Goal: Task Accomplishment & Management: Manage account settings

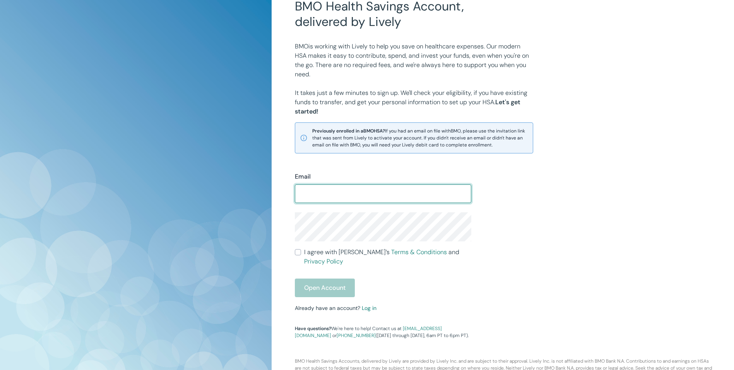
scroll to position [74, 0]
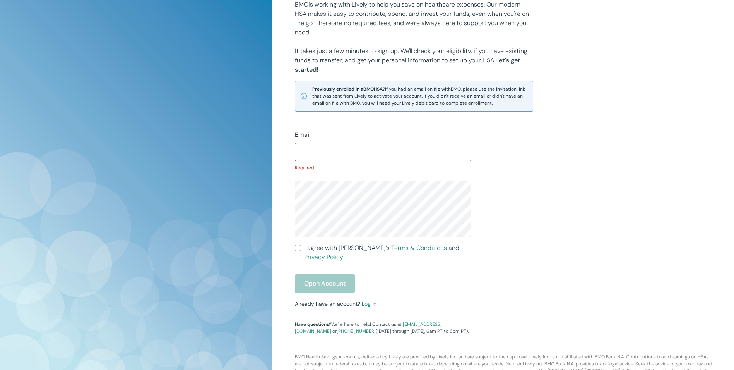
scroll to position [108, 0]
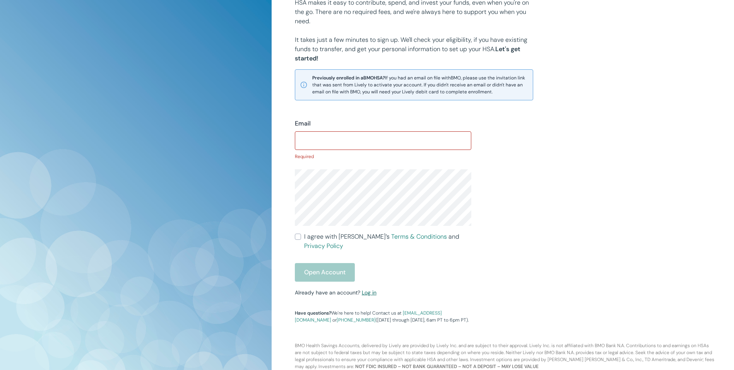
click at [369, 289] on link "Log in" at bounding box center [369, 292] width 15 height 7
